Goal: Information Seeking & Learning: Learn about a topic

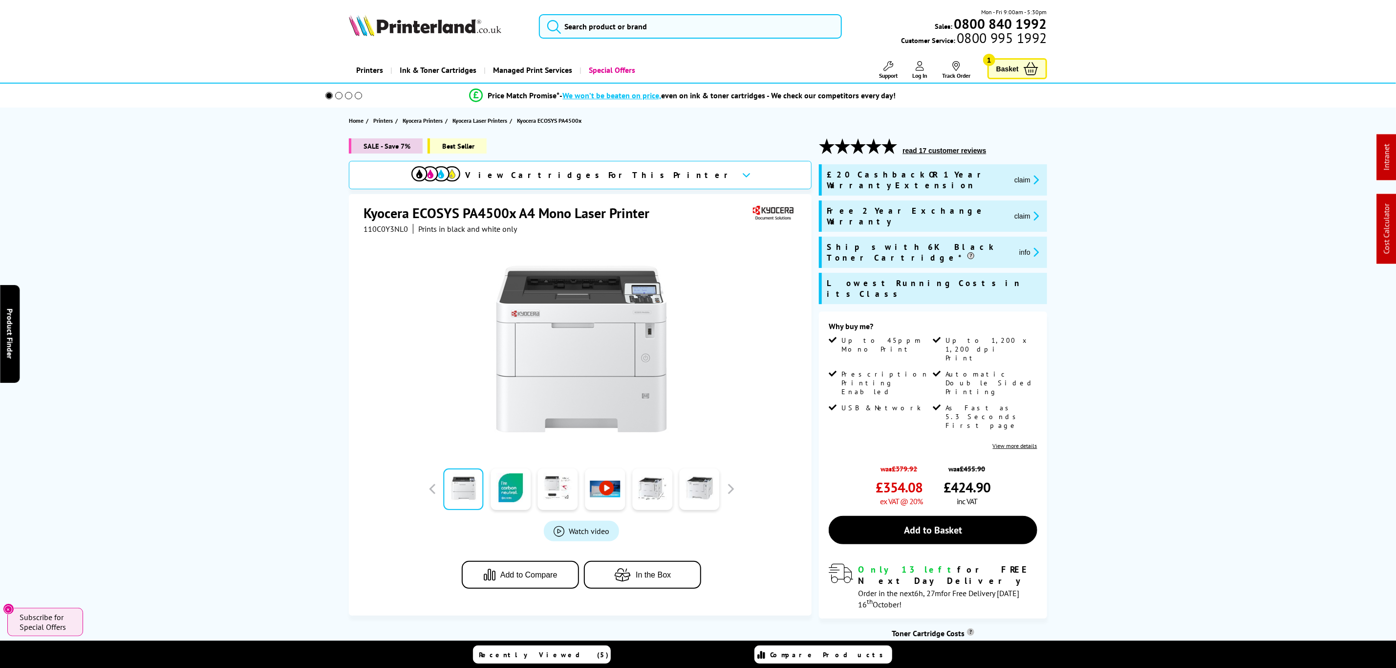
drag, startPoint x: 238, startPoint y: 417, endPoint x: 424, endPoint y: 152, distance: 323.4
click at [386, 233] on span "110C0Y3NL0" at bounding box center [386, 229] width 44 height 10
copy span "110C0Y3NL0"
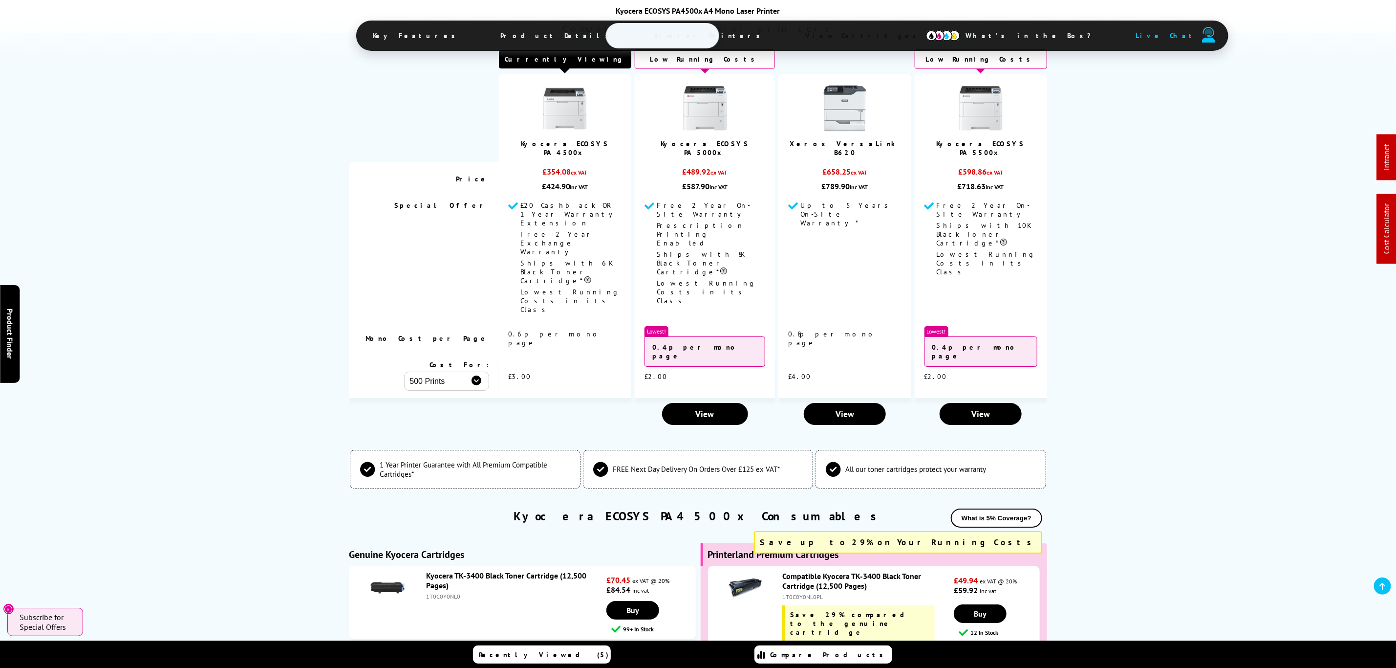
scroll to position [2492, 0]
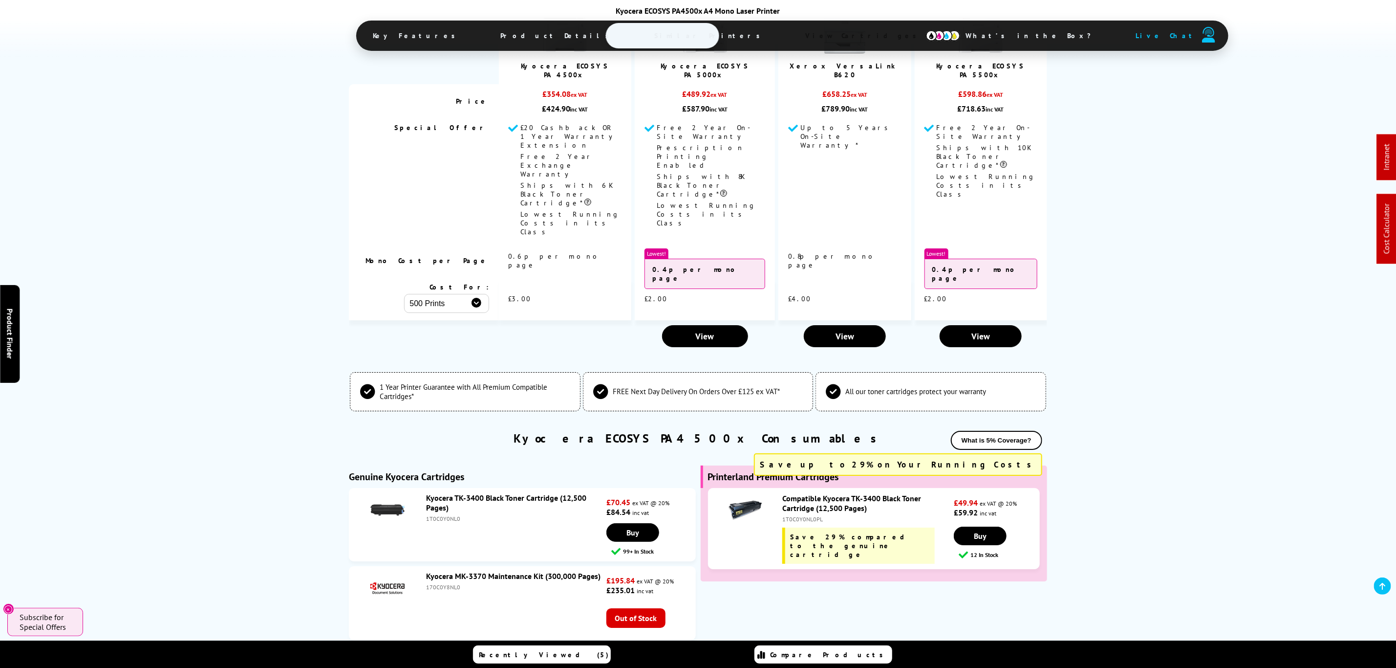
click at [438, 515] on div "1T0C0Y0NL0" at bounding box center [515, 518] width 178 height 7
copy div "1T0C0Y0NL0"
click at [792, 515] on div "1T0C0Y0NL0PL" at bounding box center [867, 518] width 170 height 7
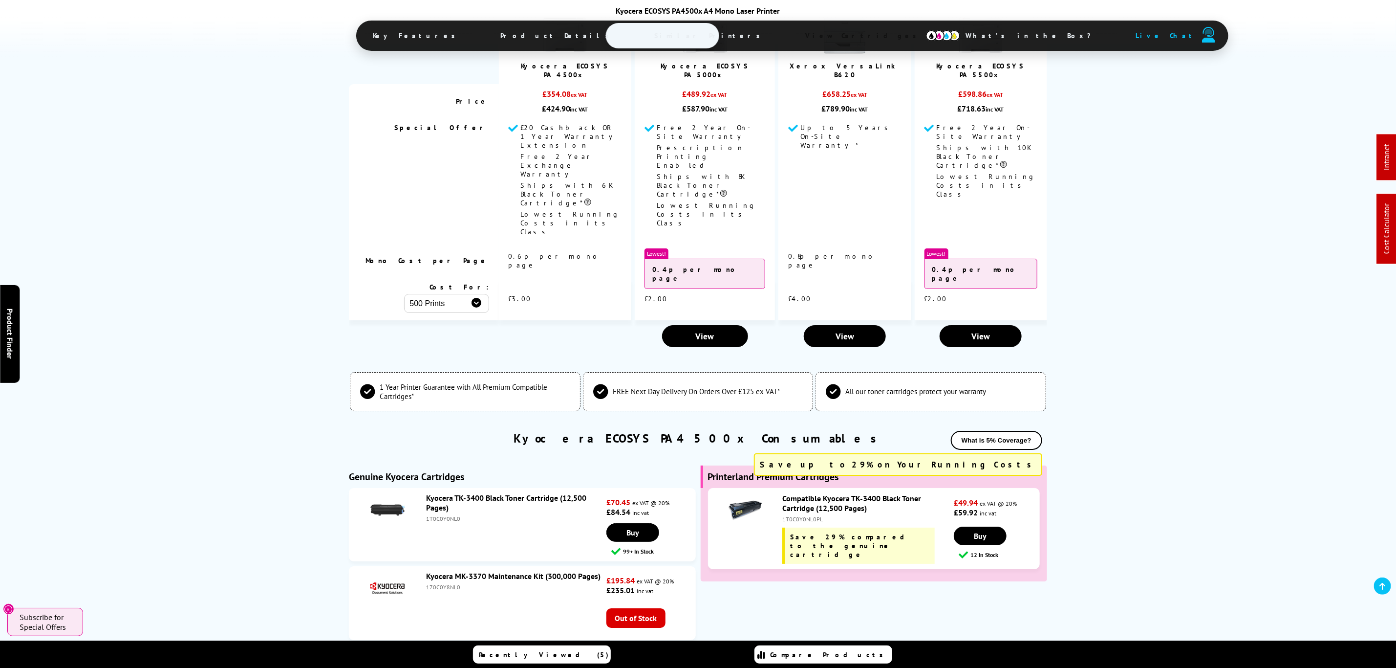
copy div "1T0C0Y0NL0PL"
click at [446, 515] on div "1T0C0Y0NL0" at bounding box center [515, 518] width 178 height 7
copy div "1T0C0Y0NL0"
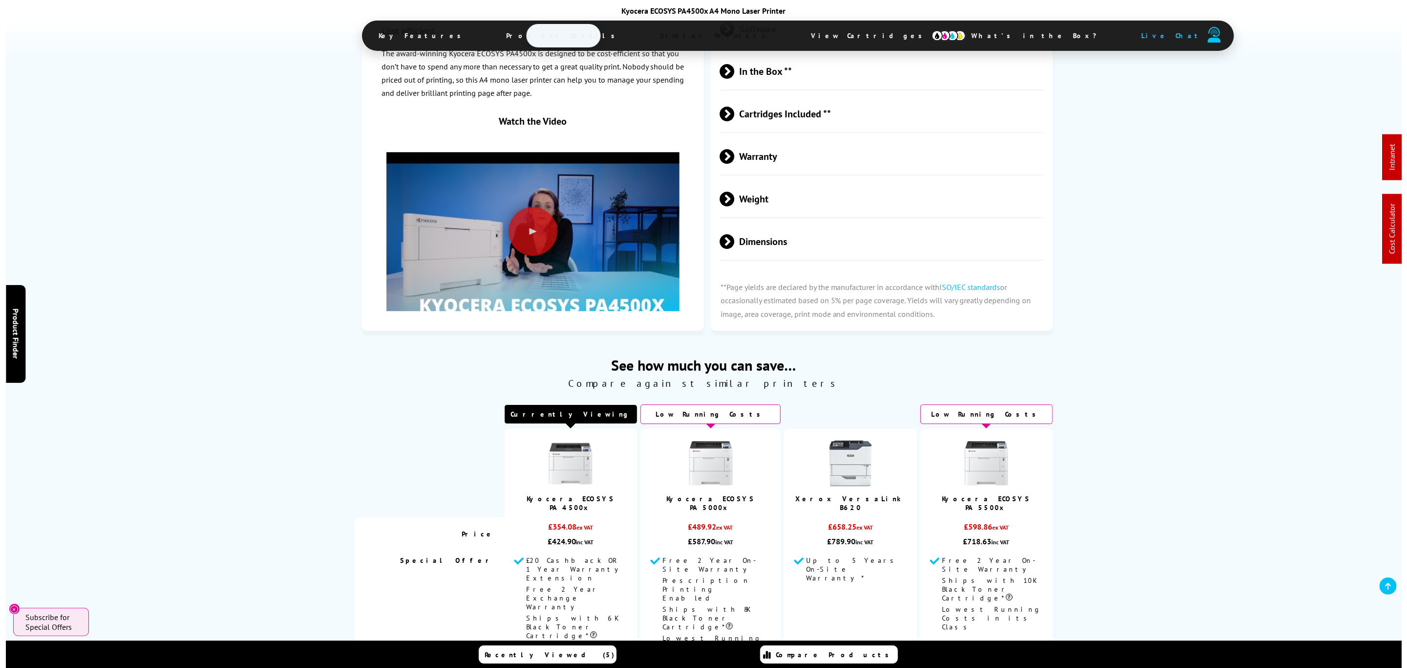
scroll to position [0, 0]
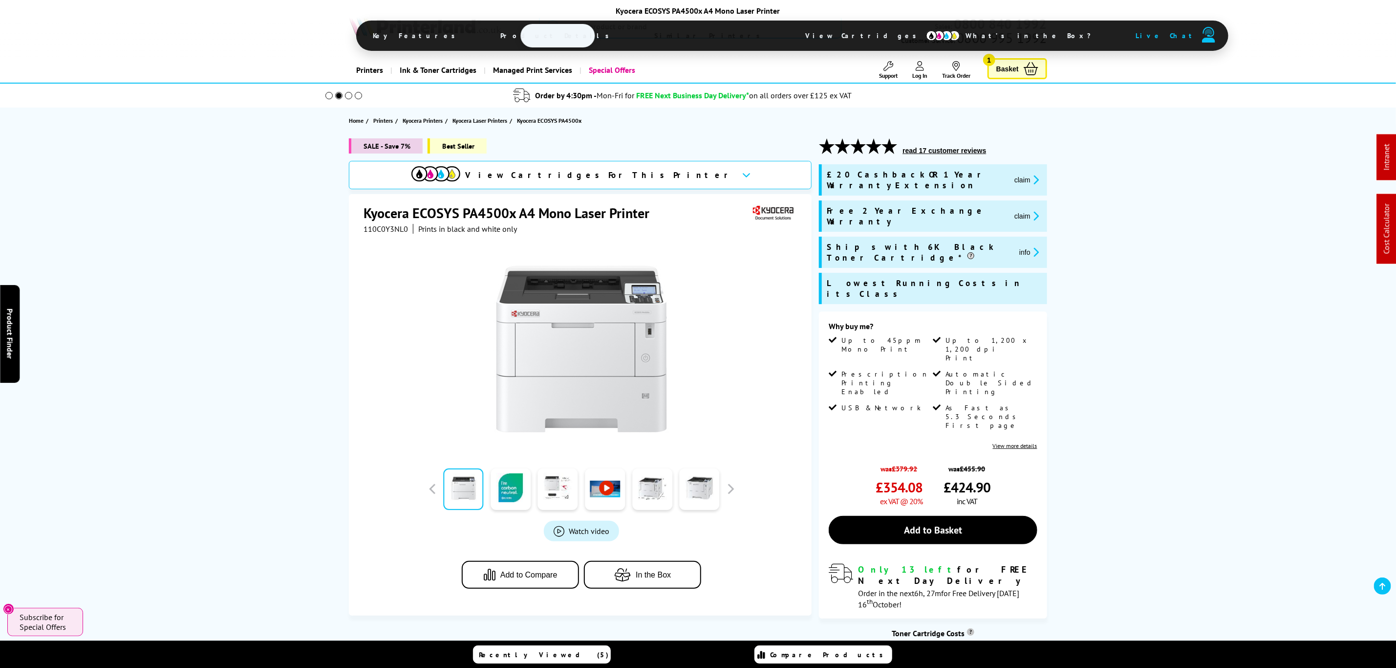
drag, startPoint x: 1049, startPoint y: 389, endPoint x: 1110, endPoint y: -89, distance: 481.9
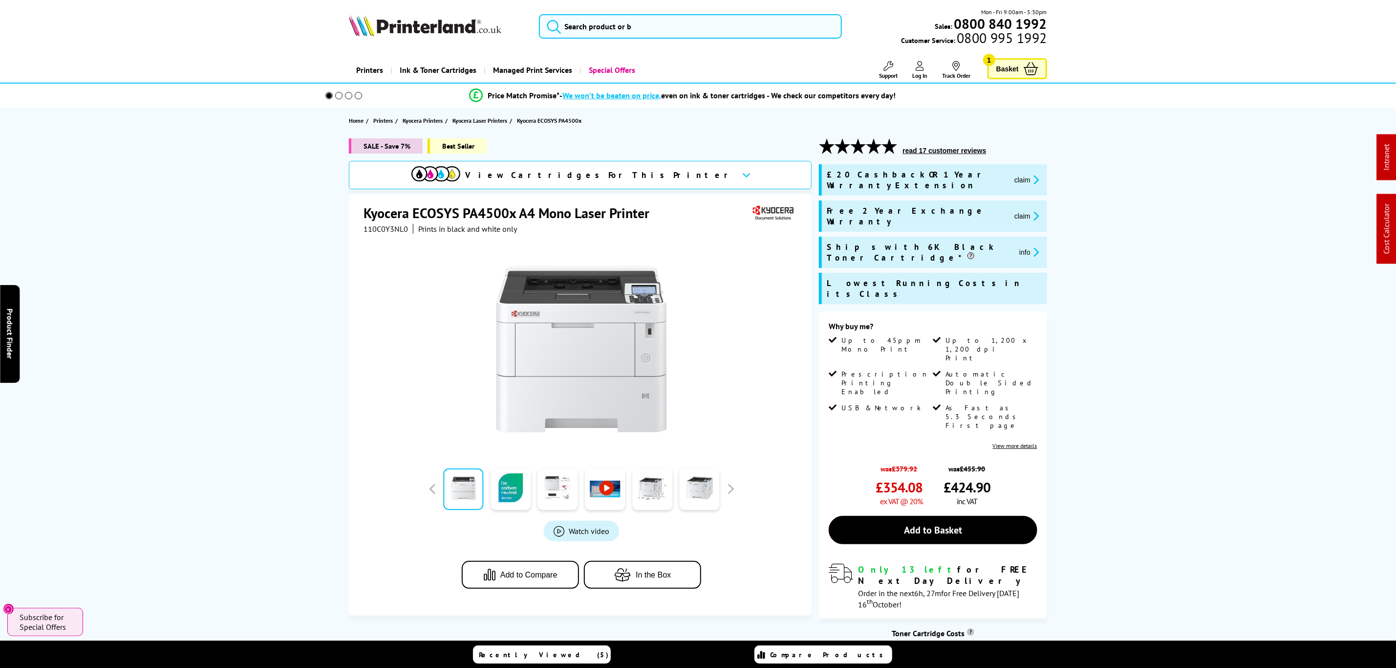
drag, startPoint x: 867, startPoint y: 370, endPoint x: 930, endPoint y: 293, distance: 99.3
click at [1012, 174] on button "claim" at bounding box center [1027, 179] width 31 height 11
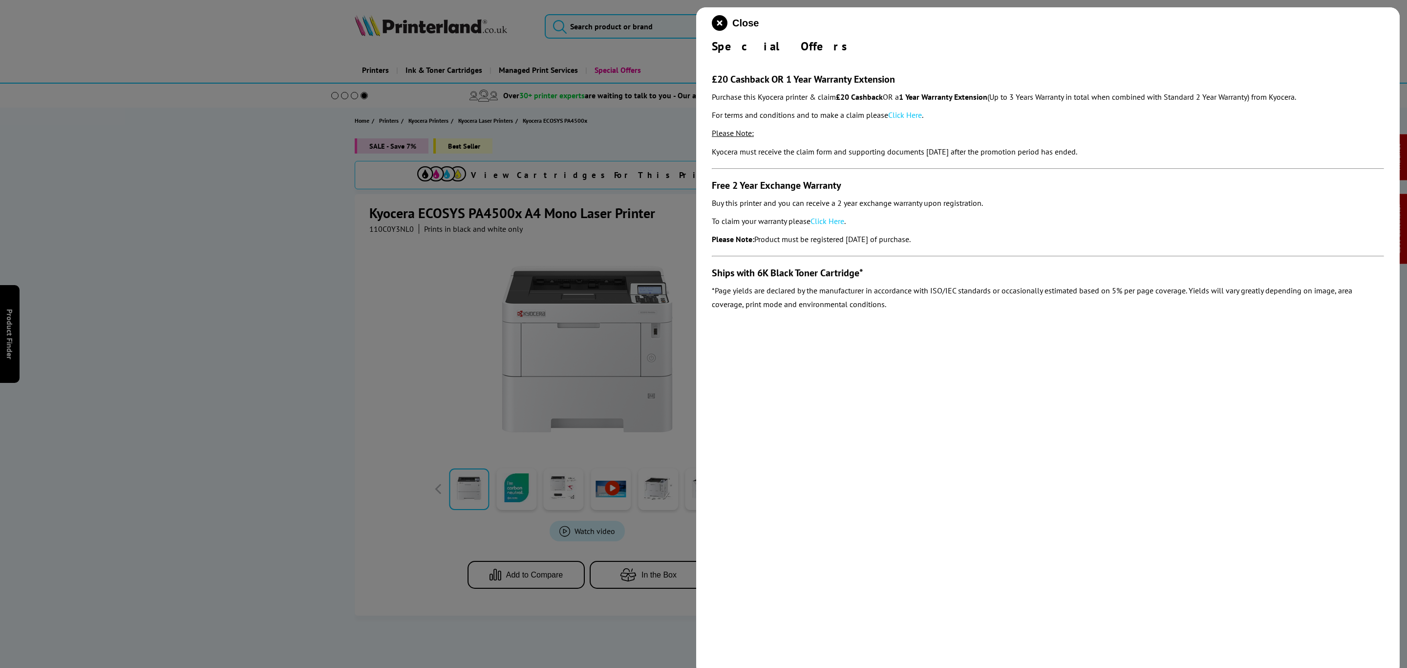
drag, startPoint x: 957, startPoint y: 242, endPoint x: 710, endPoint y: 73, distance: 300.0
click at [710, 73] on div "Close Special Offers £20 Cashback OR 1 Year Warranty Extension Purchase this Ky…" at bounding box center [1048, 341] width 704 height 668
copy section "£20 Cashback OR 1 Year Warranty Extension Purchase this Kyocera printer & claim…"
click at [715, 17] on icon "close modal" at bounding box center [720, 23] width 16 height 16
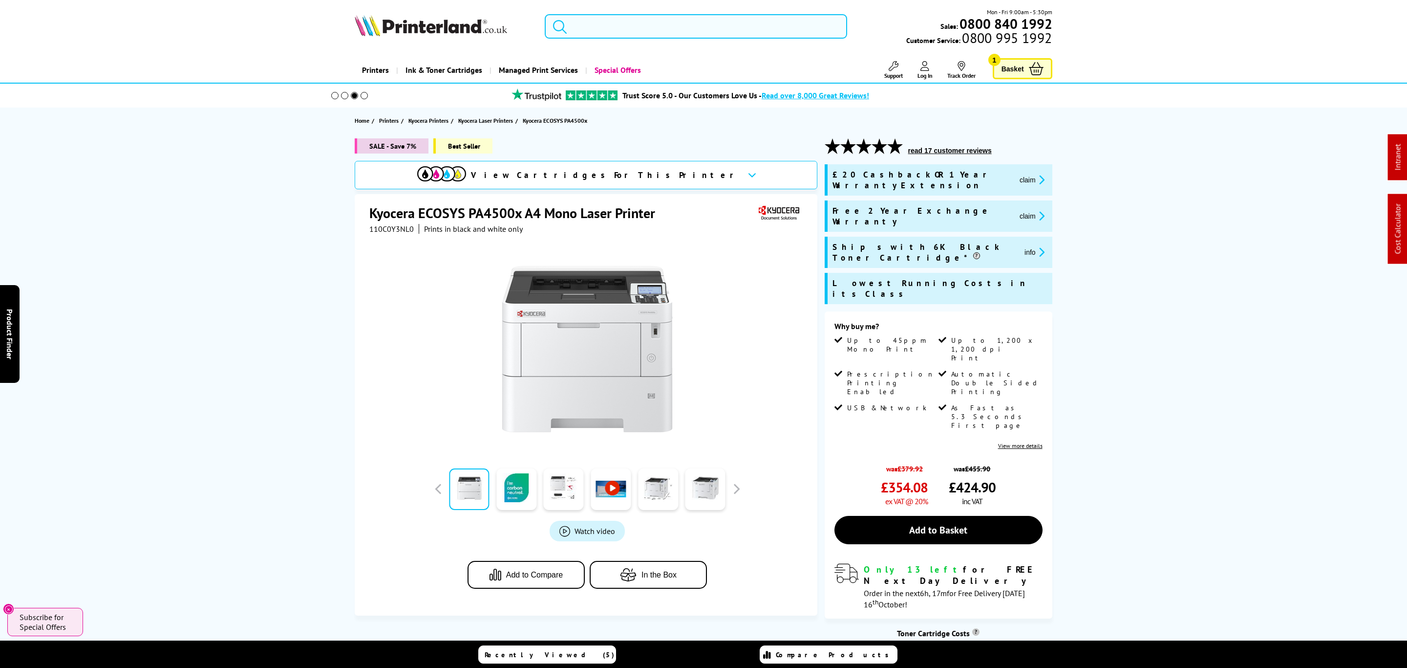
click at [731, 19] on input "search" at bounding box center [696, 26] width 303 height 24
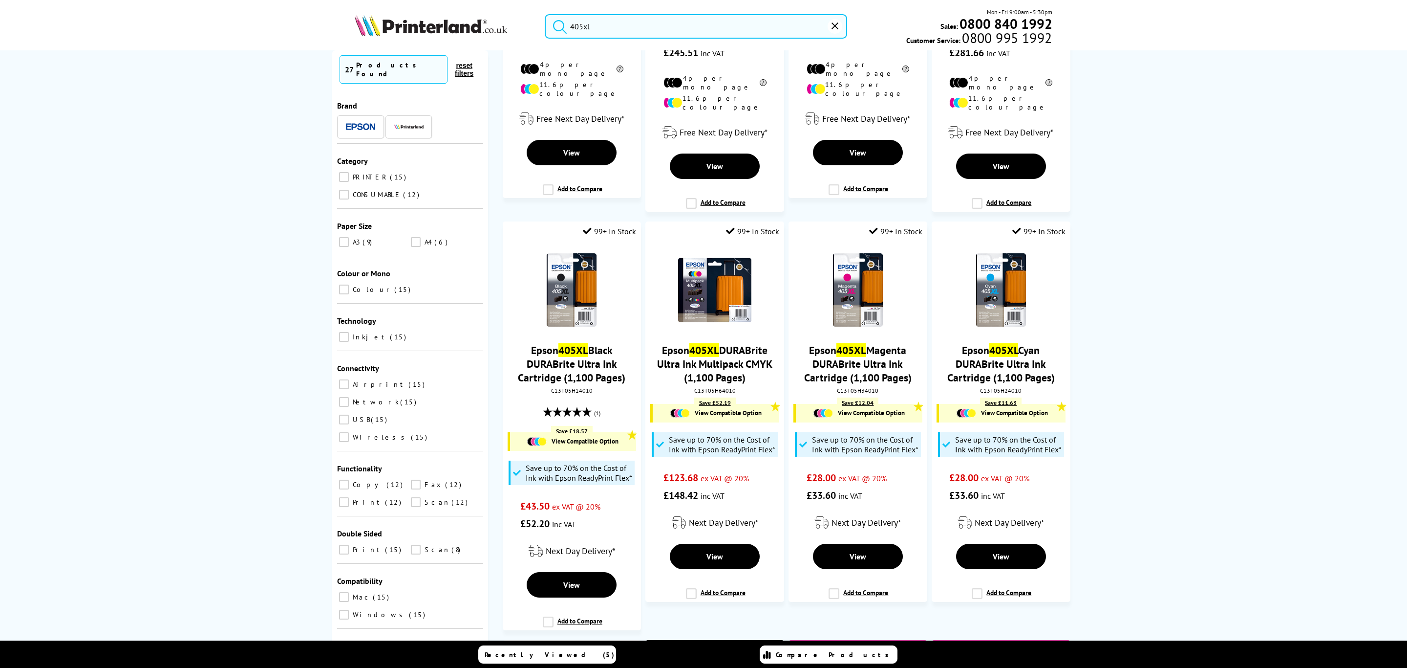
scroll to position [1270, 0]
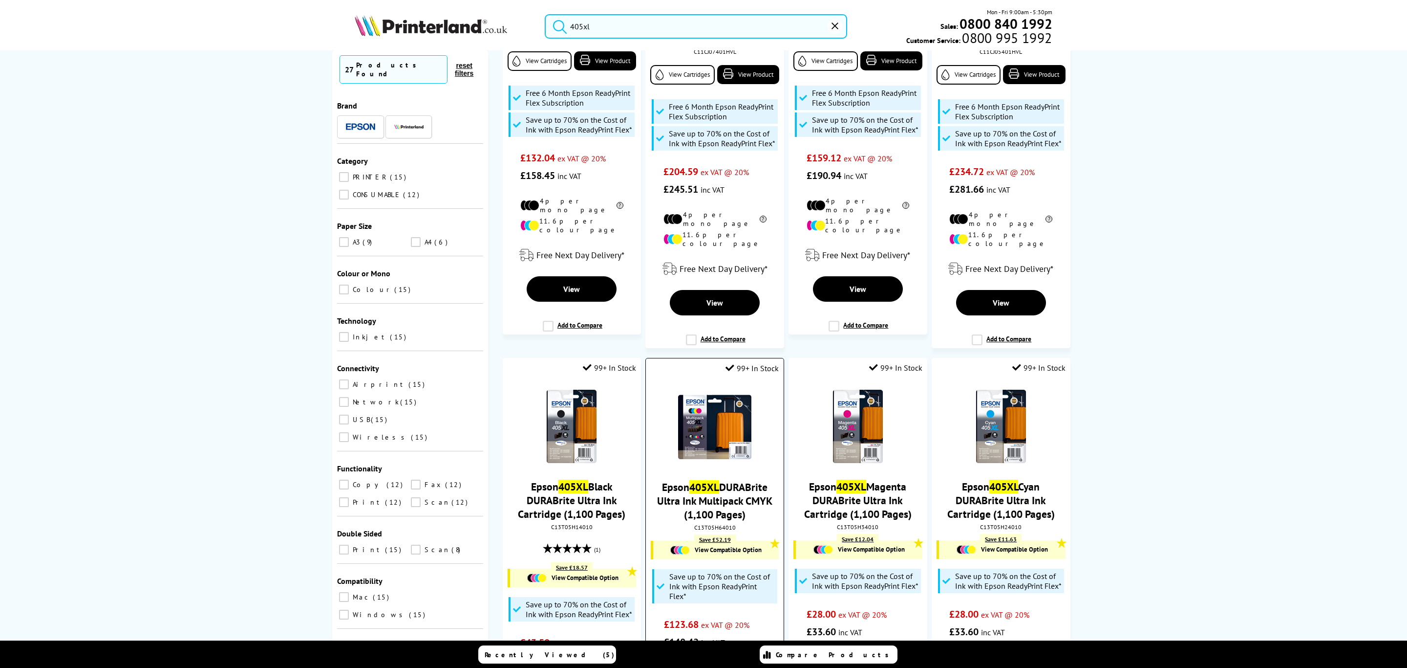
click at [719, 523] on div "C13T05H64010" at bounding box center [714, 526] width 123 height 7
copy div "C13T05H64010"
drag, startPoint x: 580, startPoint y: 53, endPoint x: 479, endPoint y: 65, distance: 100.8
click at [479, 65] on header "405xl Mon - Fri 9:00am - 5:30pm Sales: 0800 840 1992 Customer Service: 0800 995…" at bounding box center [703, 42] width 1407 height 84
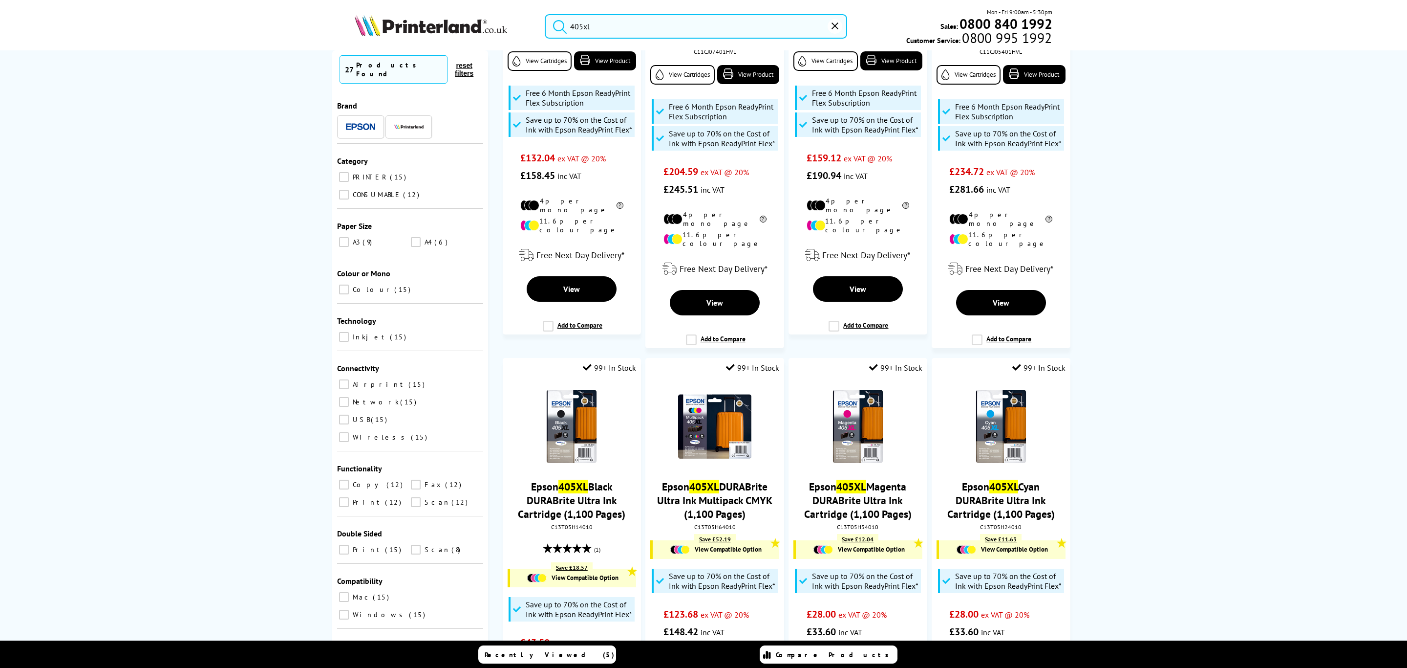
scroll to position [1248, 0]
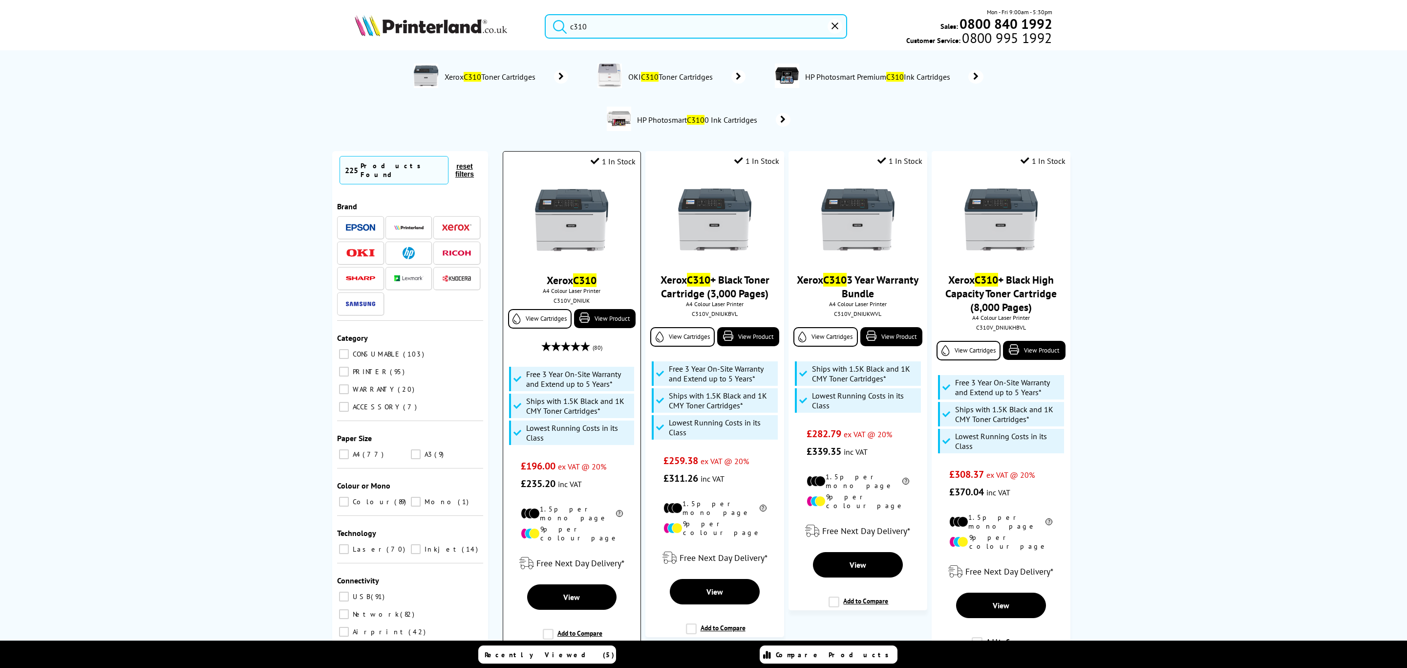
type input "c310"
click at [581, 201] on img at bounding box center [571, 219] width 73 height 73
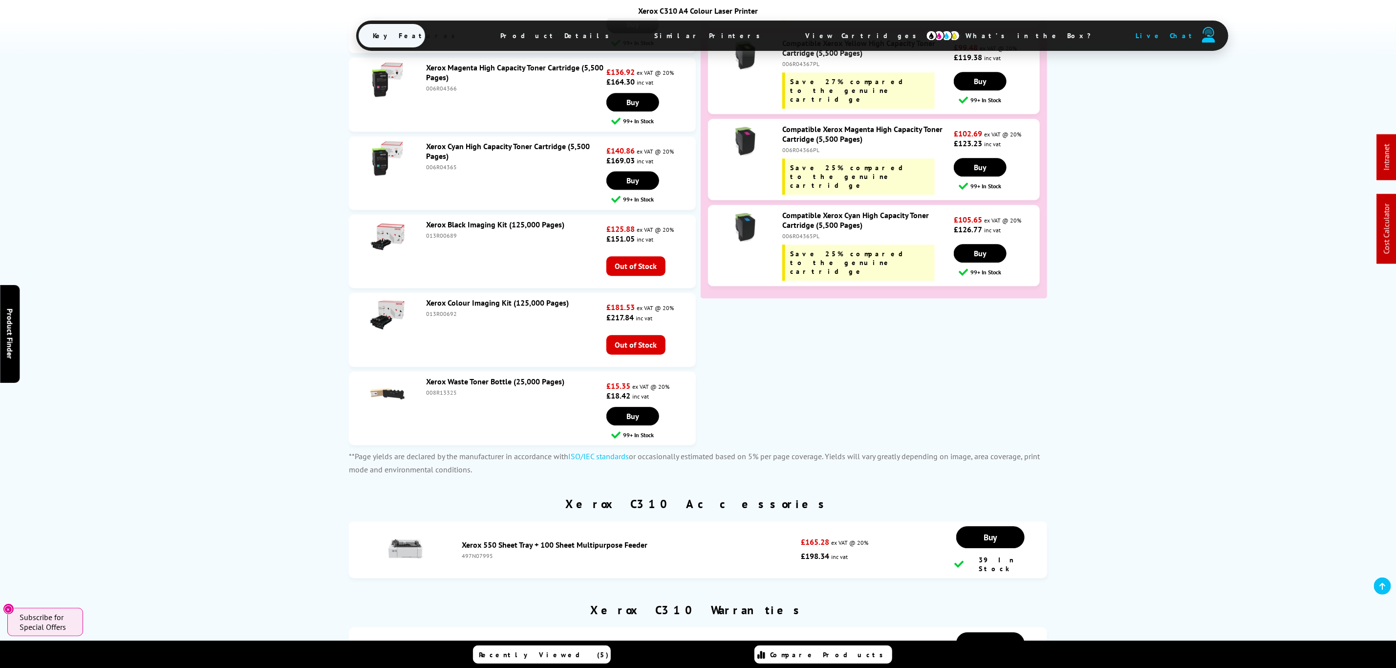
scroll to position [4620, 0]
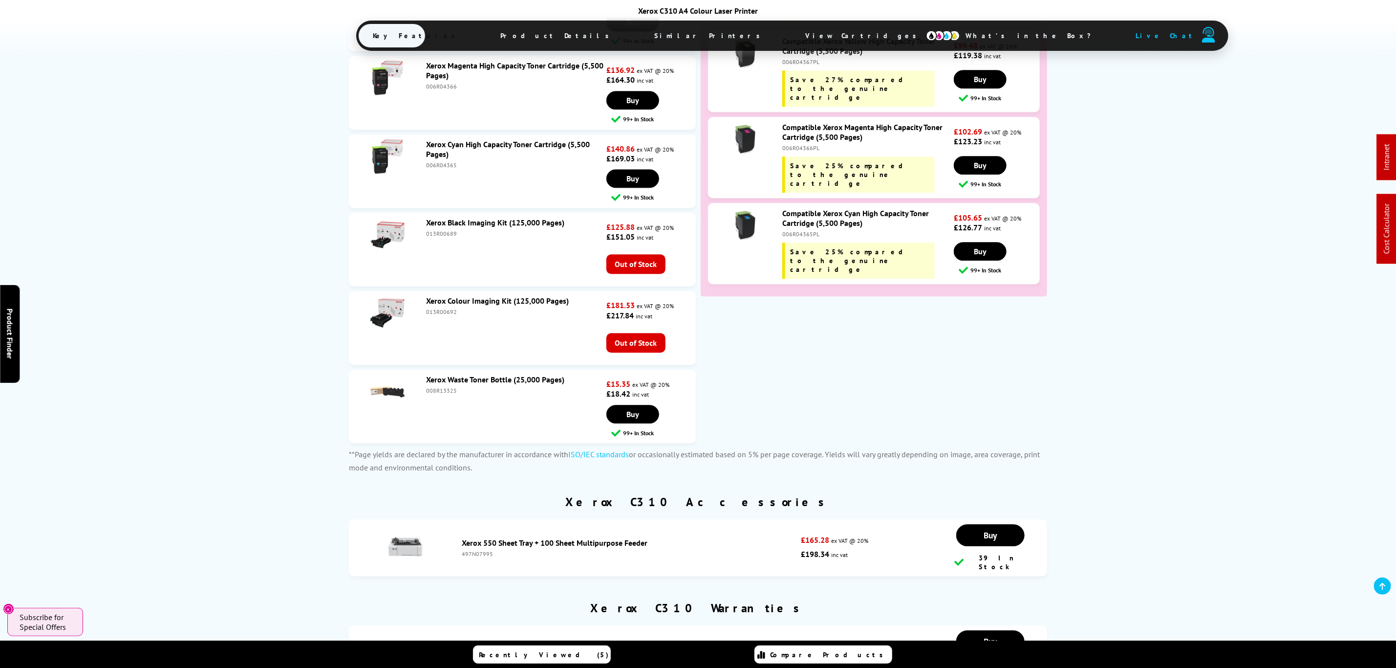
click at [444, 387] on div "008R13325" at bounding box center [515, 390] width 178 height 7
copy div "008R13325"
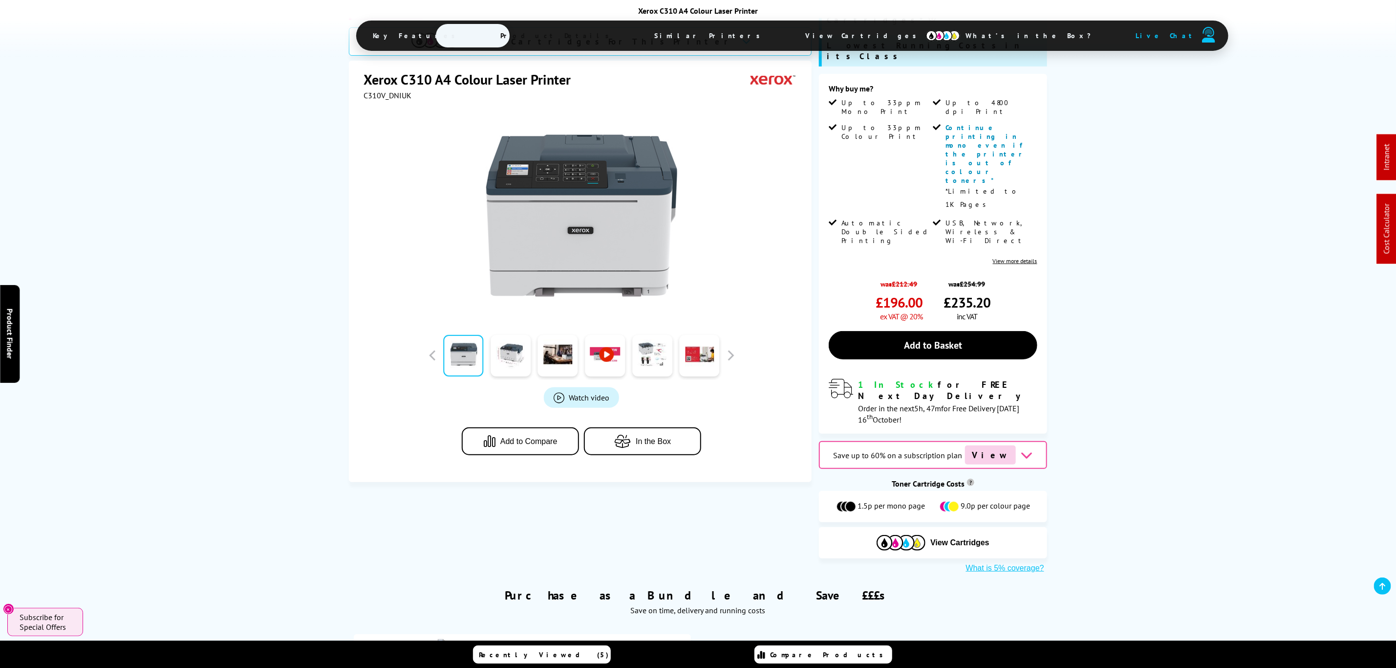
drag, startPoint x: 896, startPoint y: 418, endPoint x: 792, endPoint y: 22, distance: 409.3
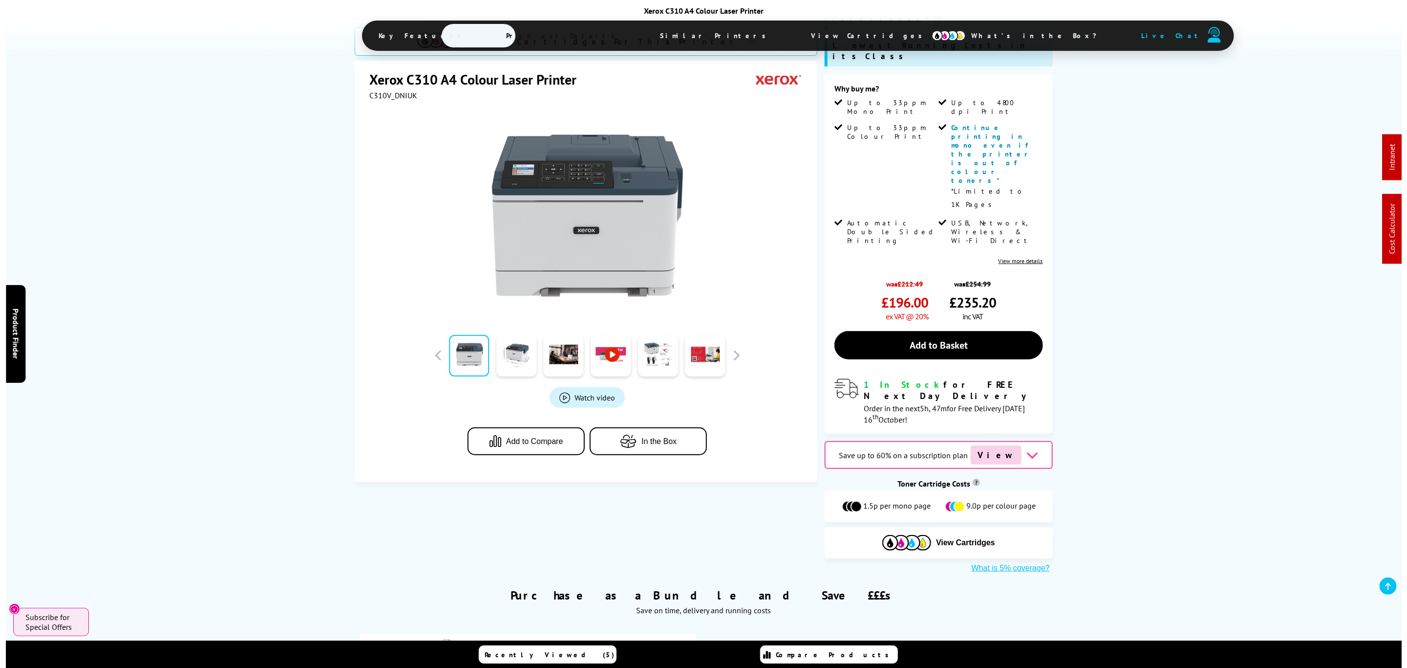
scroll to position [0, 0]
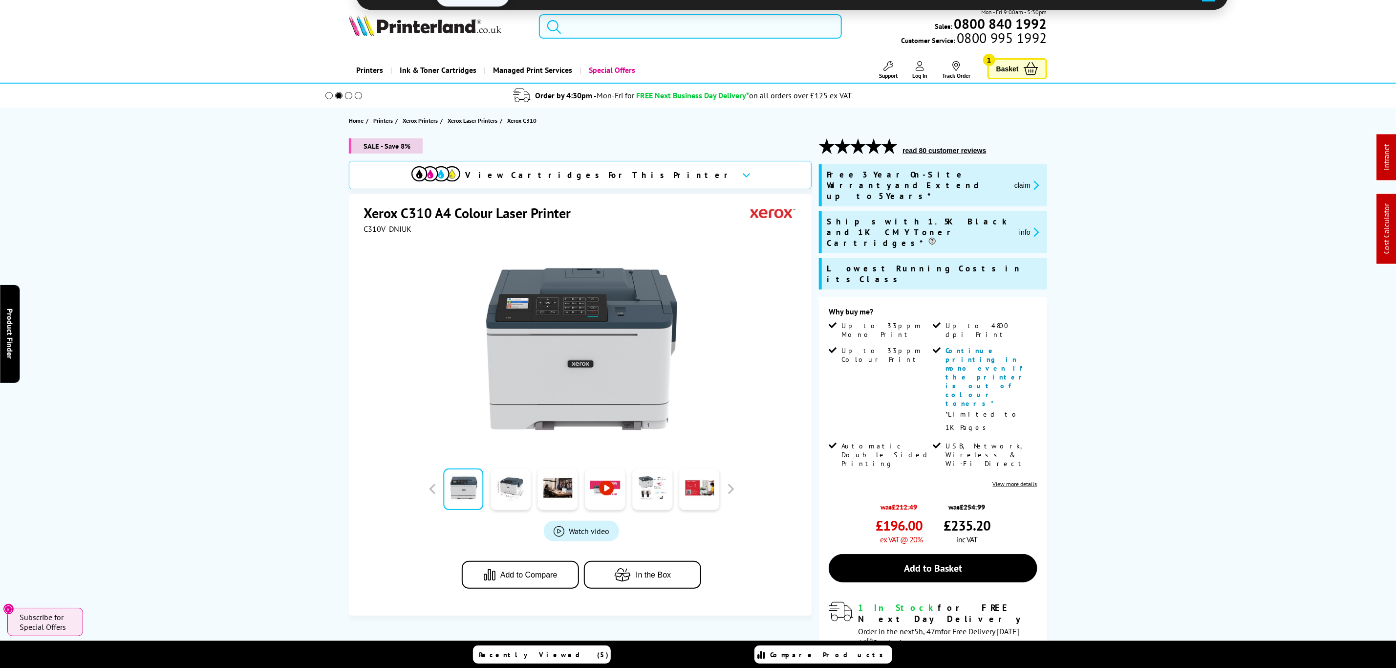
drag, startPoint x: 792, startPoint y: 22, endPoint x: 798, endPoint y: 22, distance: 5.9
click at [792, 22] on input "search" at bounding box center [690, 26] width 303 height 24
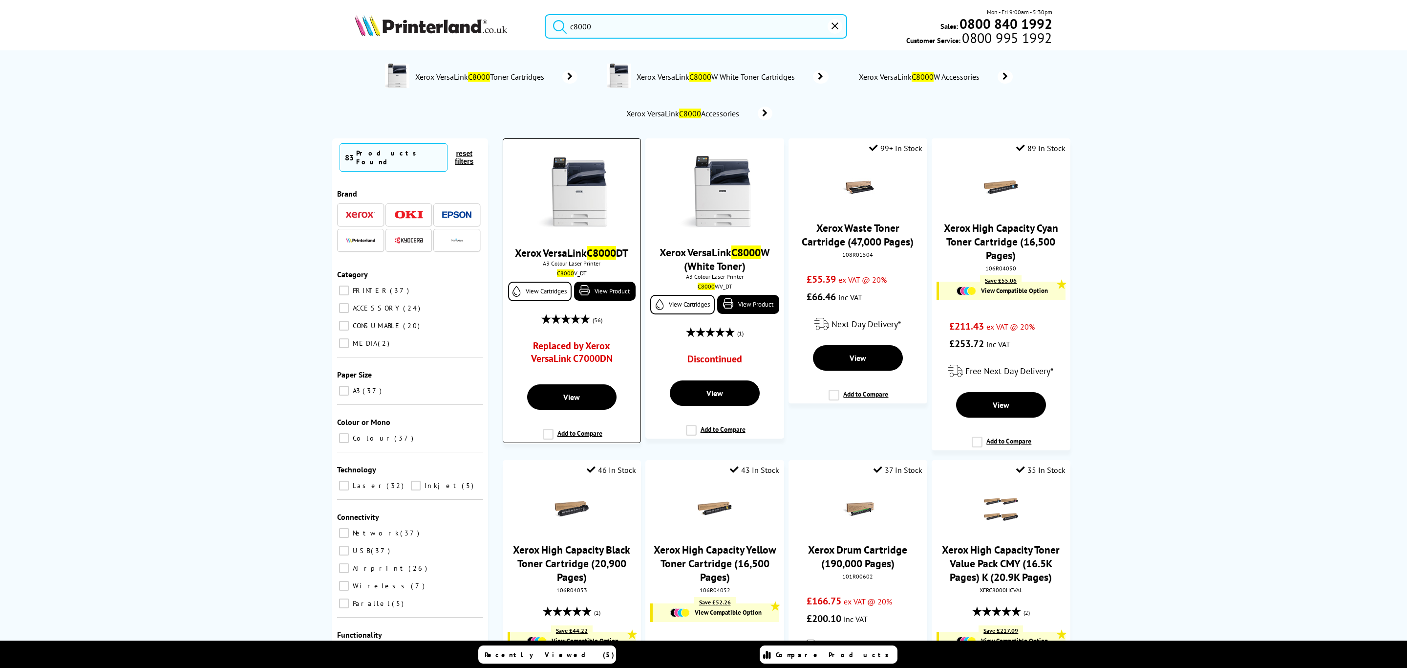
type input "c8000"
click at [577, 201] on img at bounding box center [571, 192] width 73 height 73
